Goal: Task Accomplishment & Management: Manage account settings

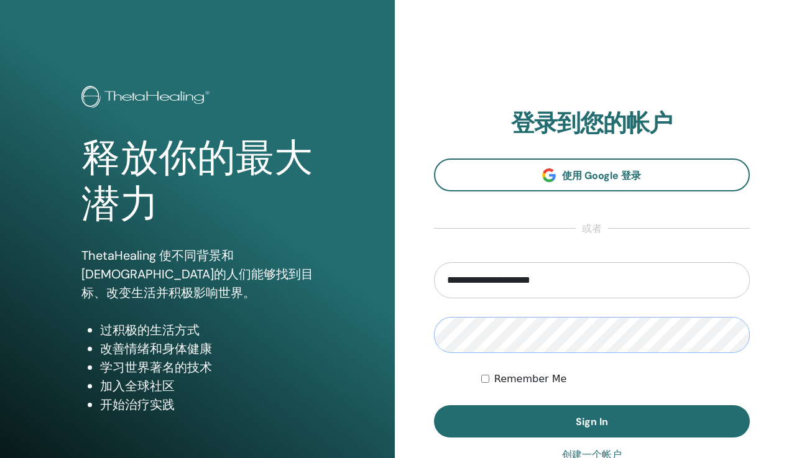
click at [434, 406] on button "Sign In" at bounding box center [592, 422] width 317 height 32
click at [477, 284] on input "email" at bounding box center [592, 280] width 317 height 36
type input "**********"
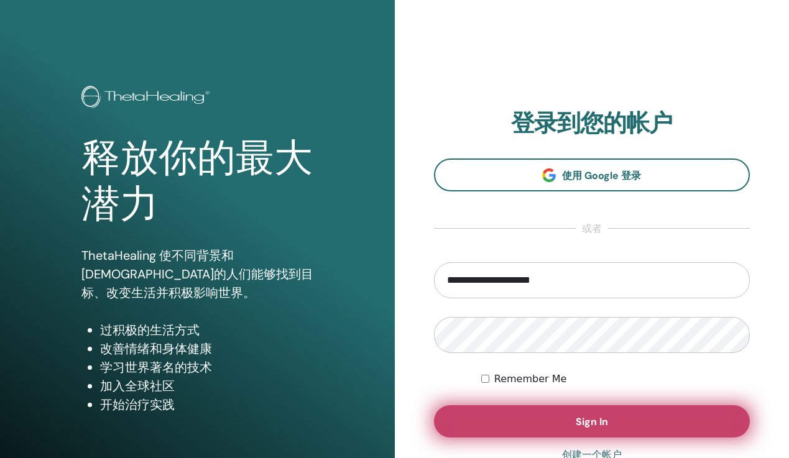
click at [536, 423] on button "Sign In" at bounding box center [592, 422] width 317 height 32
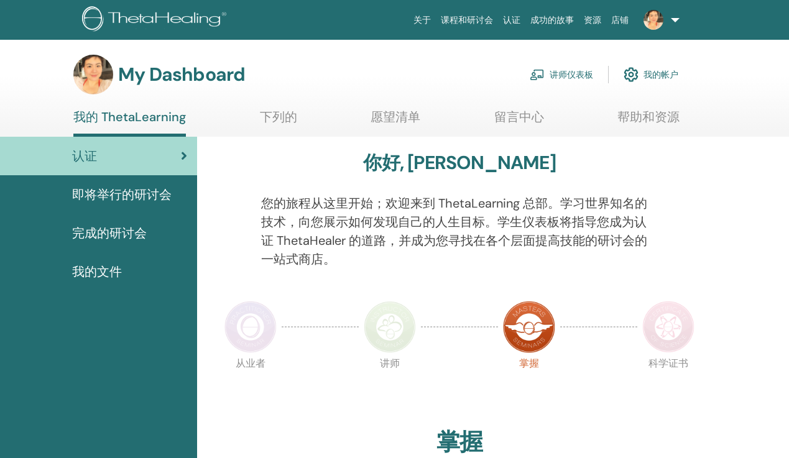
click at [570, 72] on link "讲师仪表板" at bounding box center [561, 74] width 63 height 27
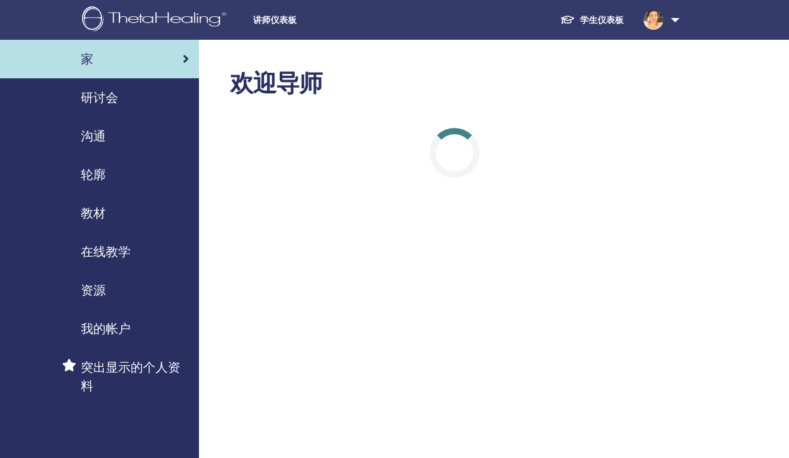
click at [99, 100] on span "研讨会" at bounding box center [99, 97] width 37 height 19
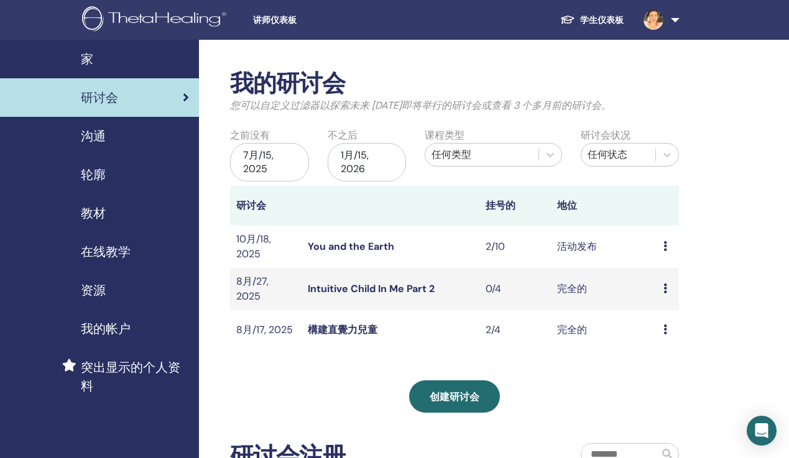
click at [350, 331] on link "構建直覺力兒童" at bounding box center [343, 329] width 70 height 13
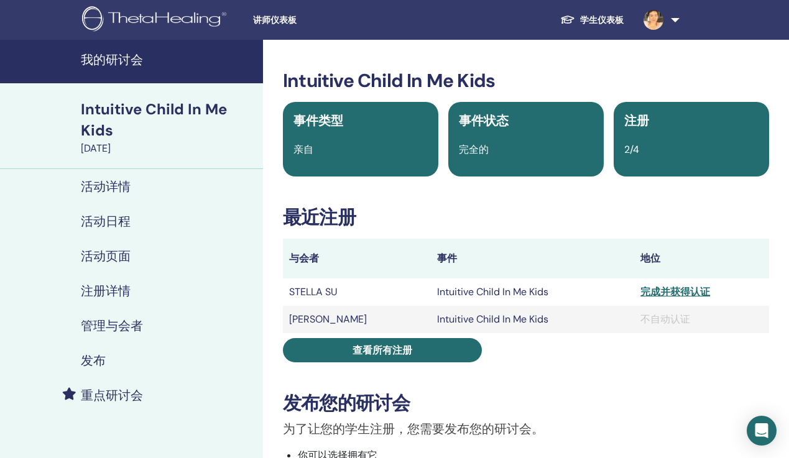
click at [663, 294] on div "完成并获得认证" at bounding box center [702, 292] width 123 height 15
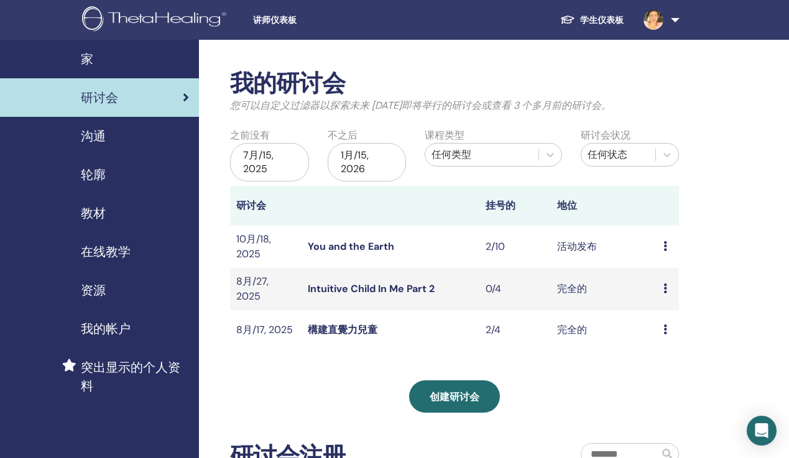
click at [353, 246] on link "You and the Earth" at bounding box center [351, 246] width 86 height 13
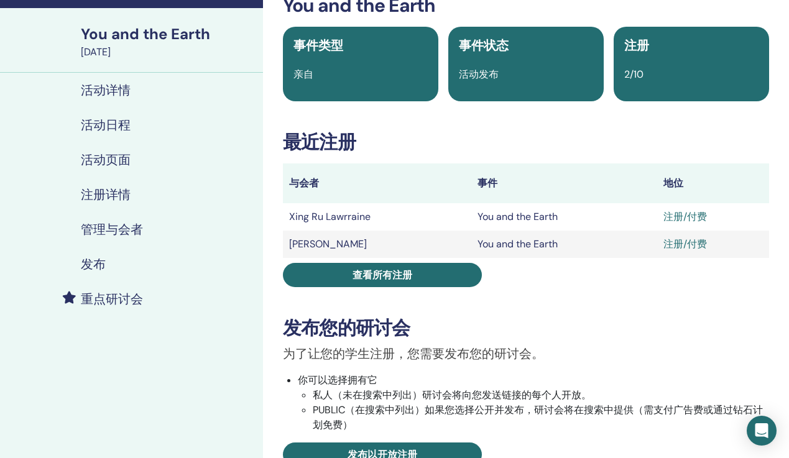
scroll to position [77, 0]
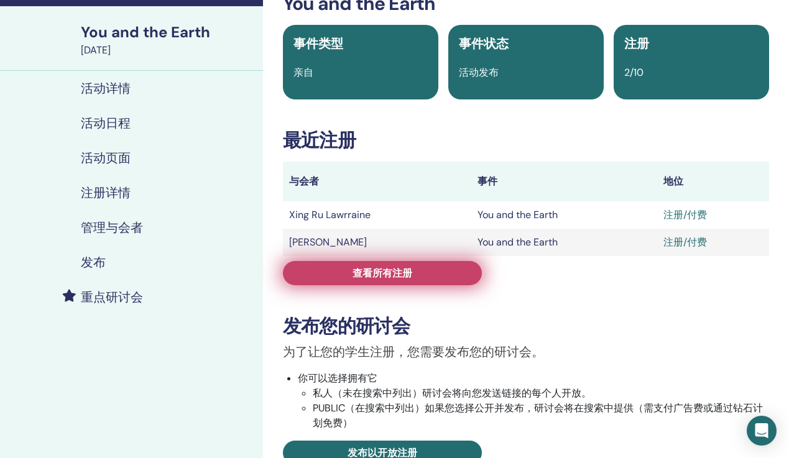
click at [395, 280] on link "查看所有注册" at bounding box center [382, 273] width 199 height 24
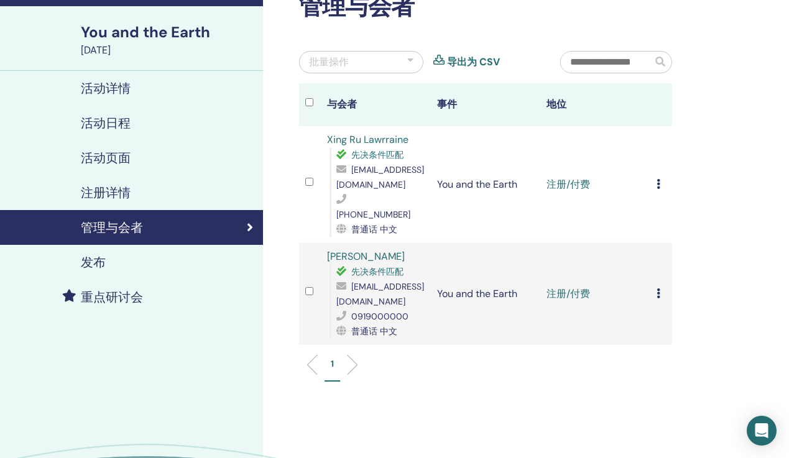
click at [658, 179] on icon at bounding box center [659, 184] width 4 height 10
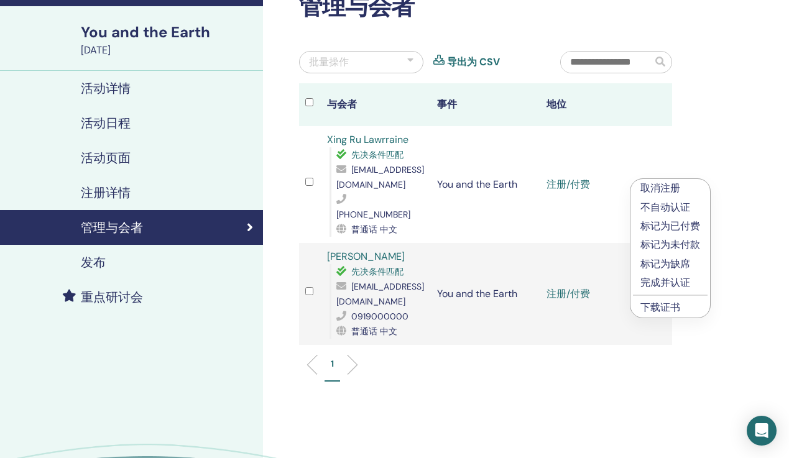
click at [672, 312] on link "下载证书" at bounding box center [661, 307] width 40 height 13
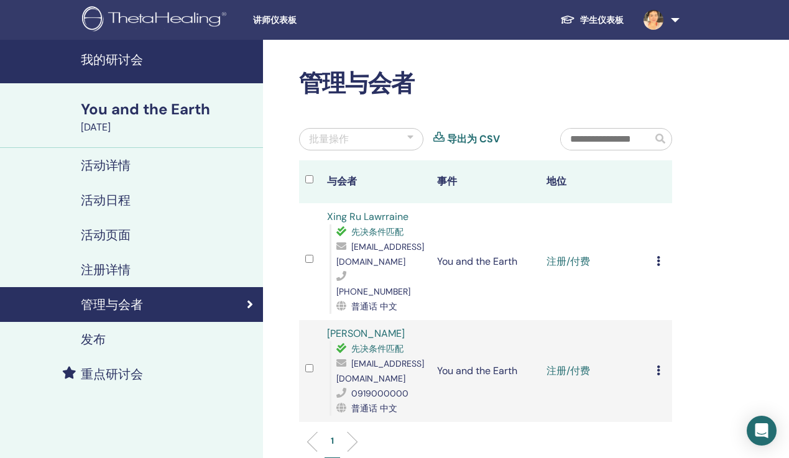
click at [118, 165] on h4 "活动详情" at bounding box center [106, 165] width 50 height 15
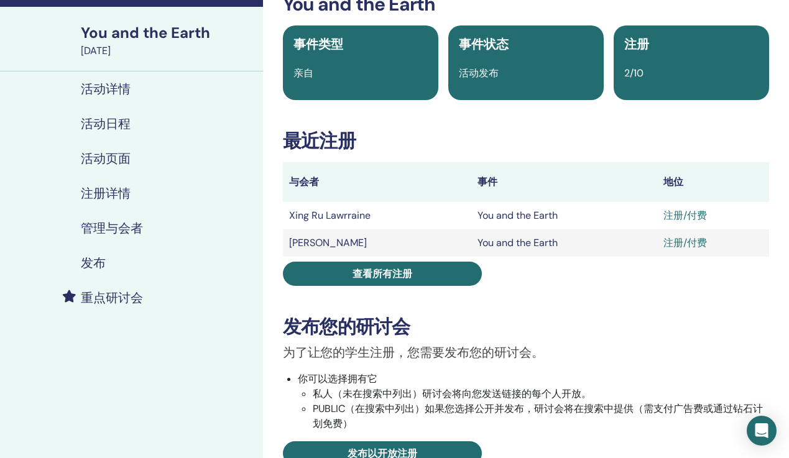
scroll to position [77, 0]
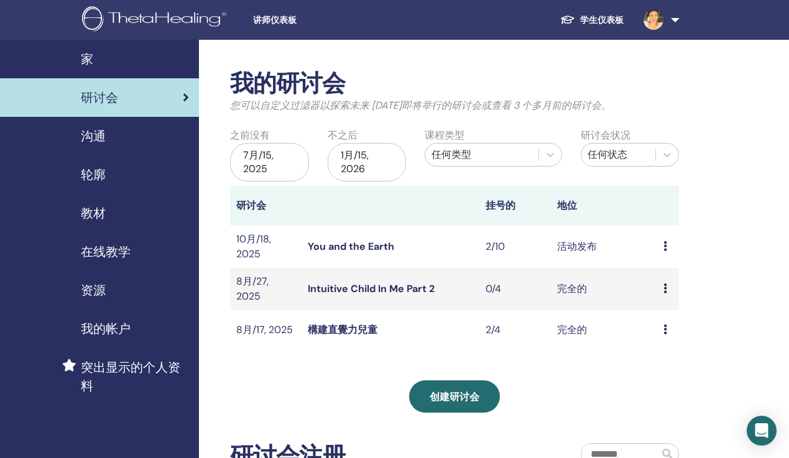
click at [97, 213] on span "教材" at bounding box center [93, 213] width 25 height 19
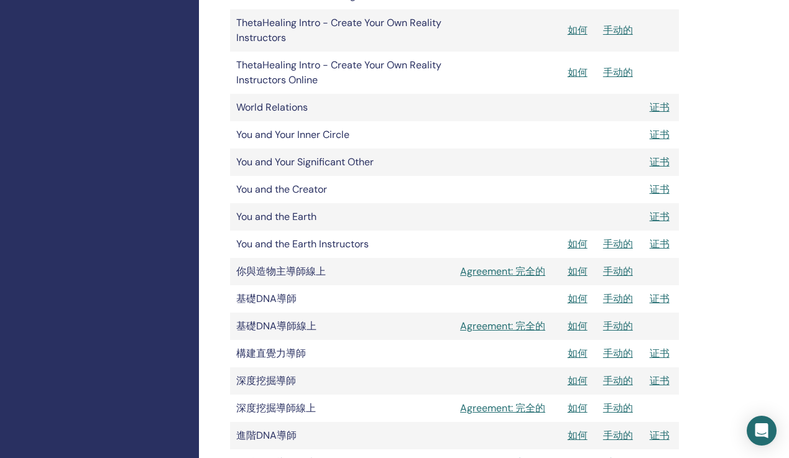
scroll to position [671, 0]
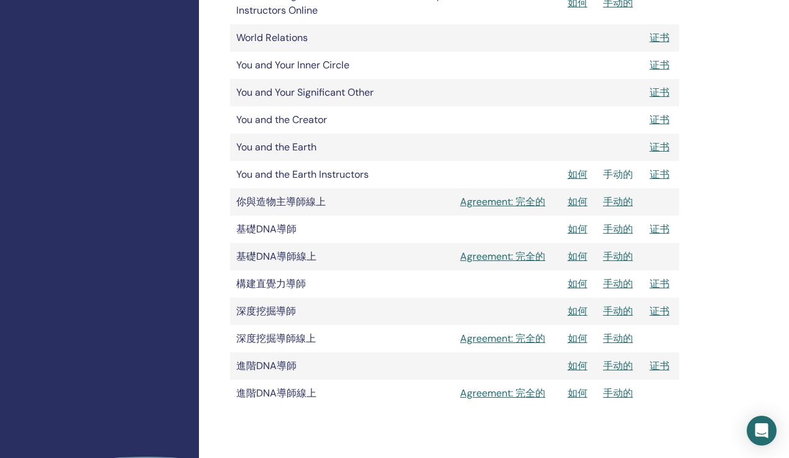
click at [618, 172] on link "手动的" at bounding box center [618, 174] width 30 height 13
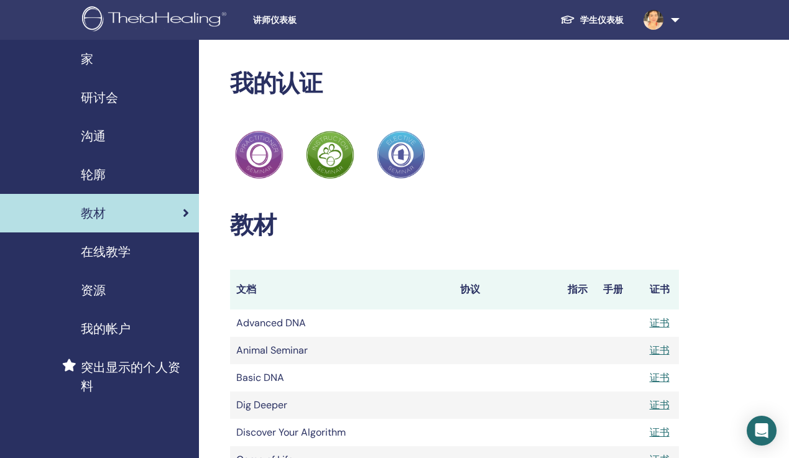
scroll to position [671, 0]
